Goal: Information Seeking & Learning: Understand process/instructions

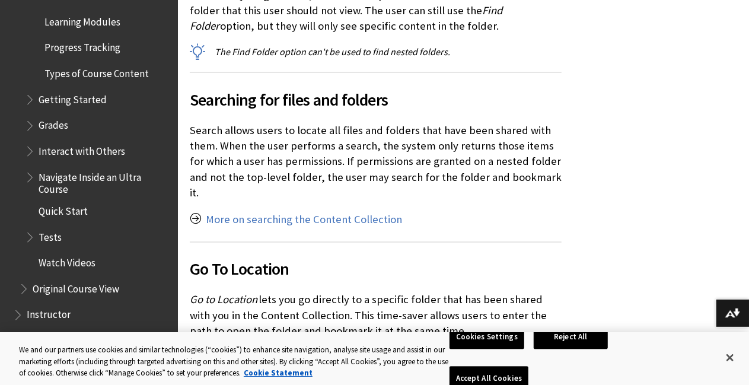
scroll to position [1008, 0]
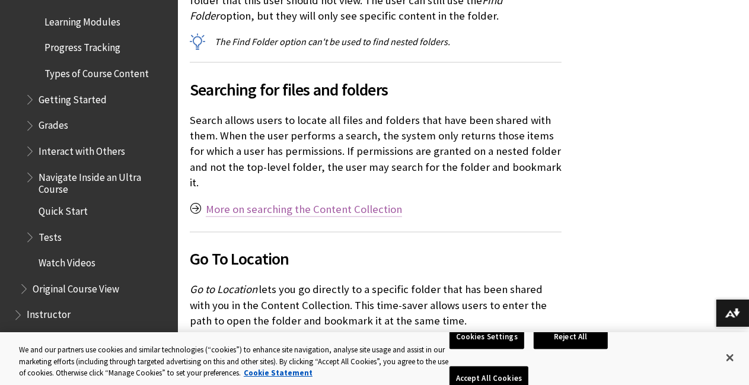
click at [252, 203] on link "More on searching the Content Collection" at bounding box center [304, 210] width 196 height 14
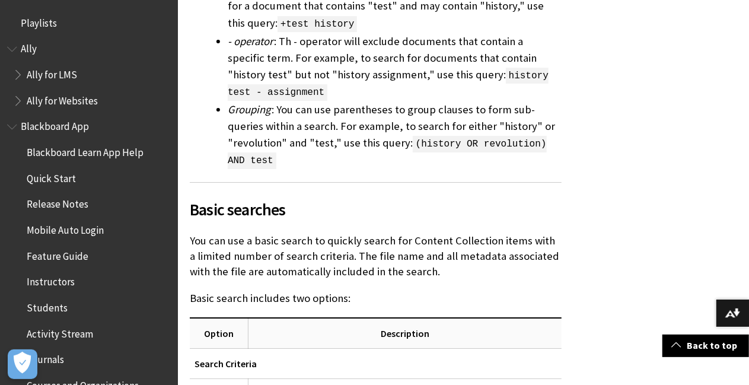
scroll to position [2135, 0]
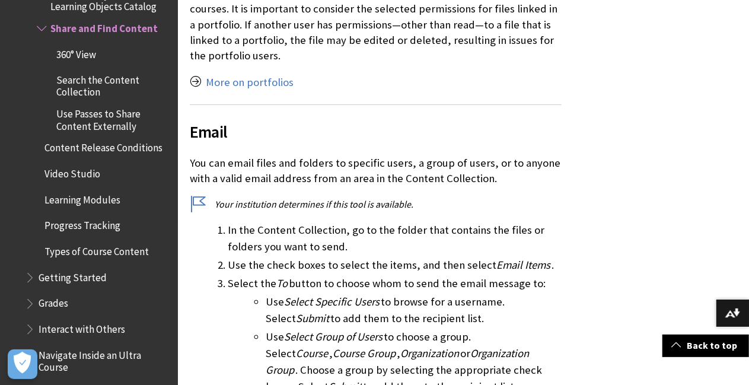
scroll to position [2076, 0]
